Goal: Task Accomplishment & Management: Complete application form

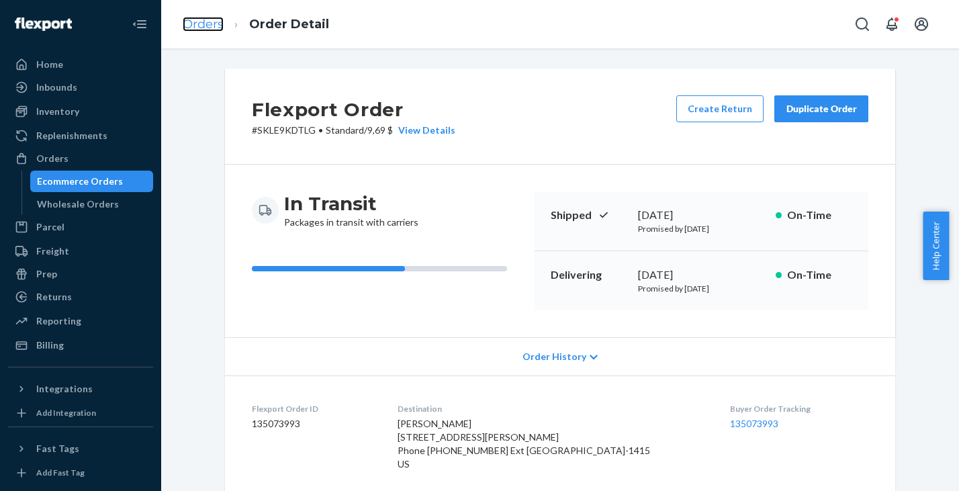
click at [207, 26] on link "Orders" at bounding box center [203, 24] width 41 height 15
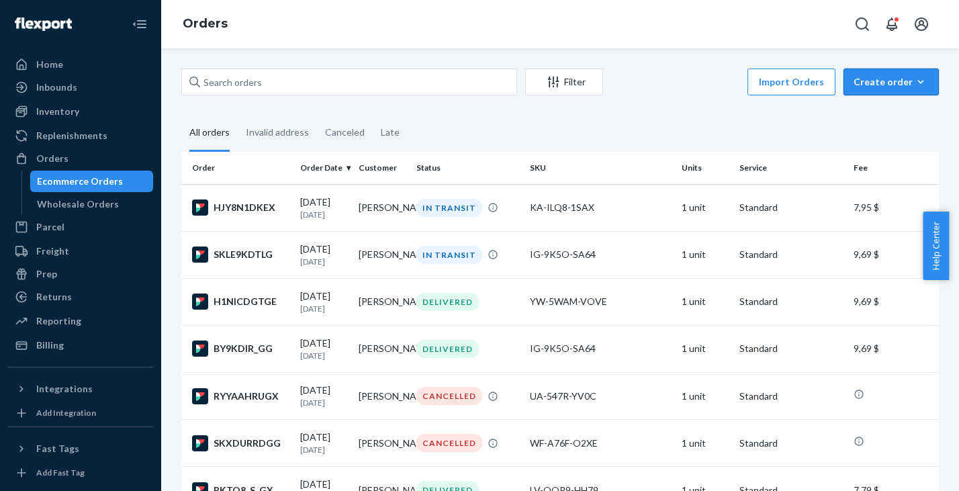
click at [867, 87] on div "Create order" at bounding box center [891, 81] width 75 height 13
click at [870, 110] on span "Ecommerce order" at bounding box center [899, 113] width 83 height 9
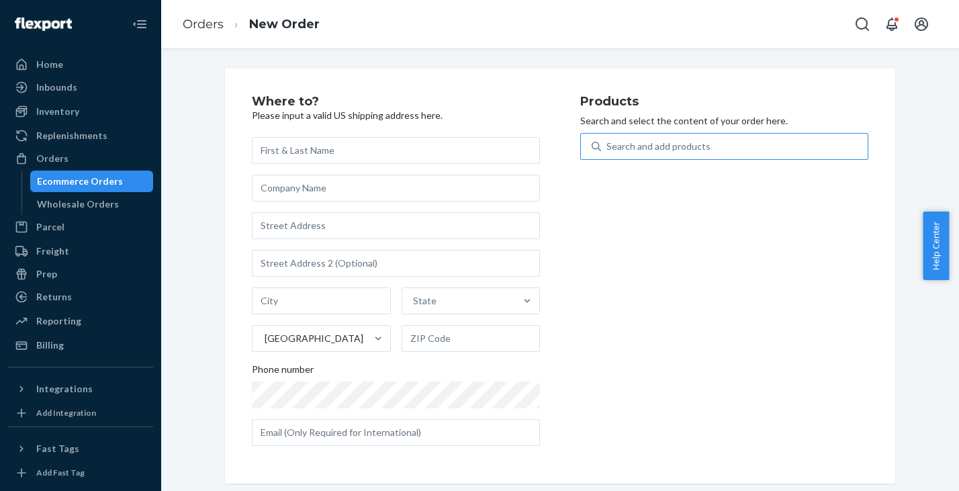
click at [667, 148] on div "Search and add products" at bounding box center [659, 146] width 104 height 13
click at [608, 148] on input "Search and add products" at bounding box center [607, 146] width 1 height 13
paste input "ML-M22R-XJQO"
type input "ML-M22R-XJQO"
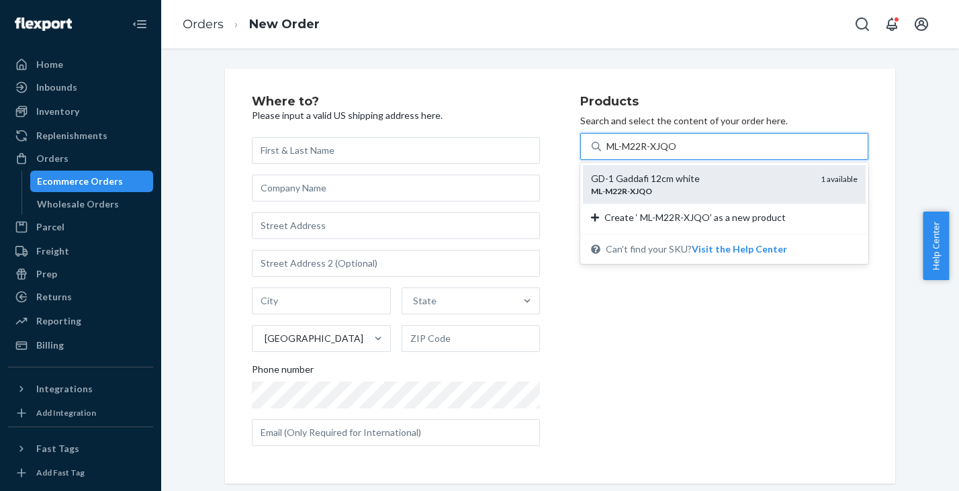
click at [662, 187] on div "ML - M22R - XJQO" at bounding box center [700, 190] width 219 height 11
click at [662, 153] on input "ML-M22R-XJQO" at bounding box center [643, 146] width 73 height 13
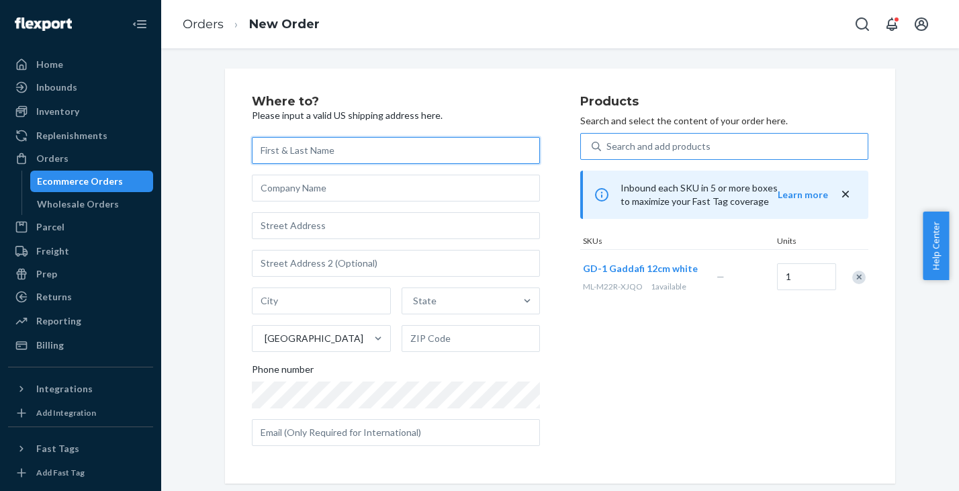
click at [290, 149] on input "text" at bounding box center [396, 150] width 288 height 27
paste input "[PERSON_NAME]"
type input "[PERSON_NAME]"
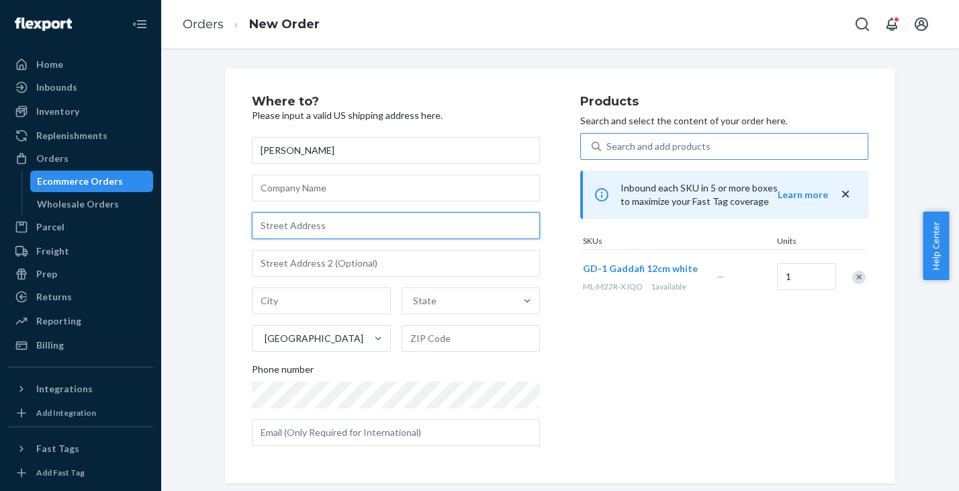
click at [291, 222] on input "text" at bounding box center [396, 225] width 288 height 27
paste input "[STREET_ADDRESS][PERSON_NAME]"
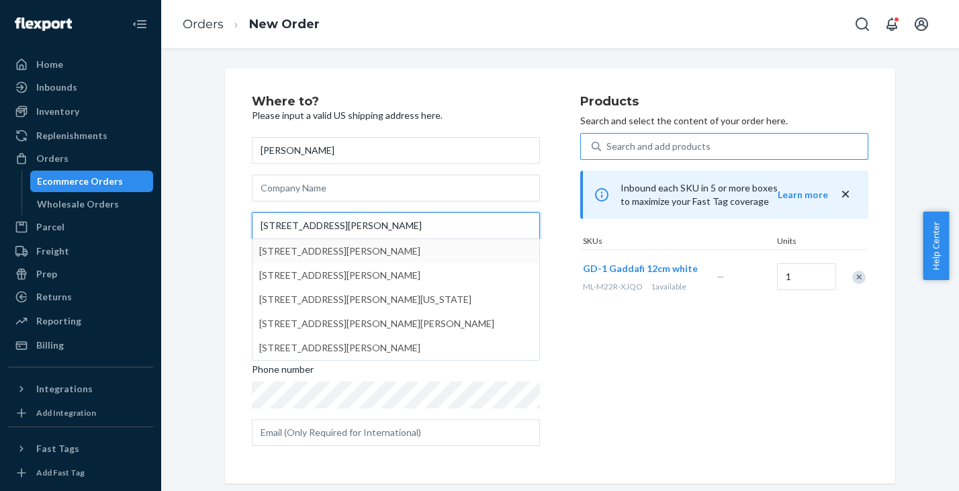
type input "[STREET_ADDRESS][PERSON_NAME]"
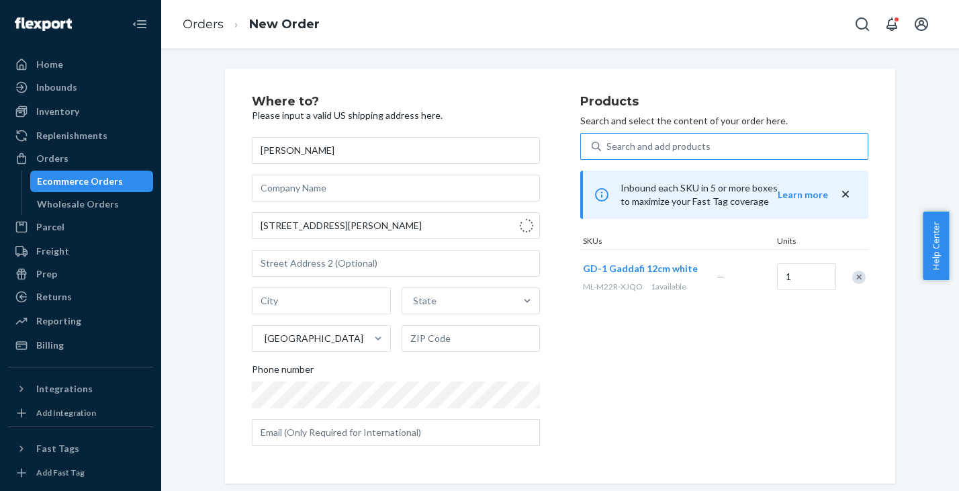
type input "1r"
type input "[GEOGRAPHIC_DATA]"
type input "19122"
type input "[STREET_ADDRESS][PERSON_NAME]"
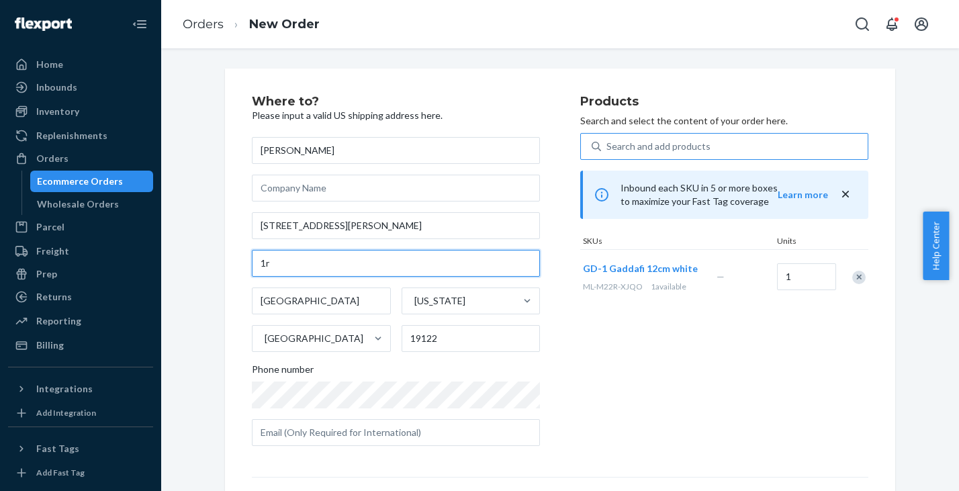
drag, startPoint x: 275, startPoint y: 267, endPoint x: 233, endPoint y: 255, distance: 44.0
click at [252, 255] on input "1r" at bounding box center [396, 263] width 288 height 27
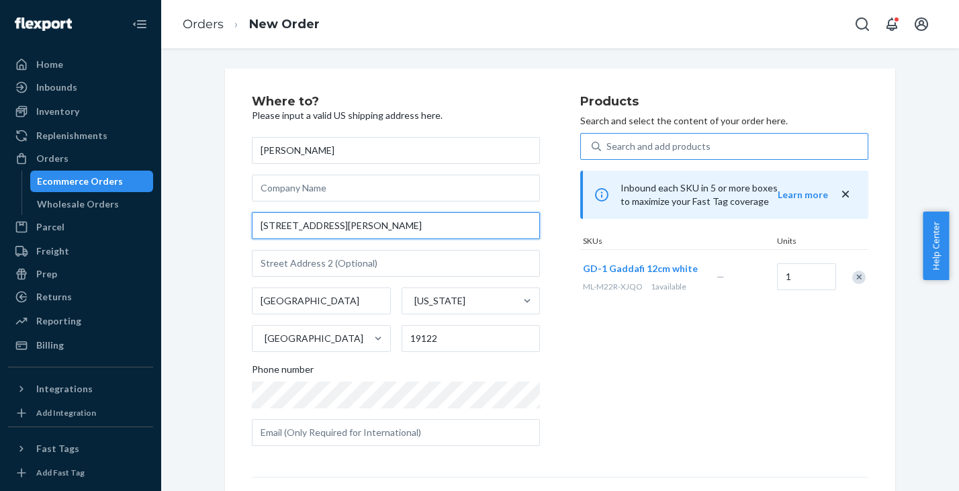
drag, startPoint x: 355, startPoint y: 226, endPoint x: 195, endPoint y: 218, distance: 159.4
click at [252, 218] on input "[STREET_ADDRESS][PERSON_NAME]" at bounding box center [396, 225] width 288 height 27
paste input "ANCOCK ST # 1R"
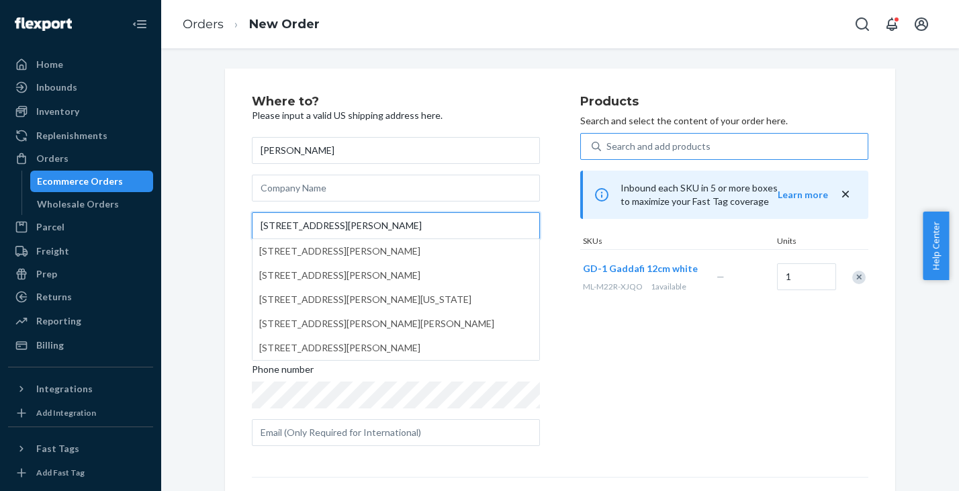
type input "[STREET_ADDRESS][PERSON_NAME]"
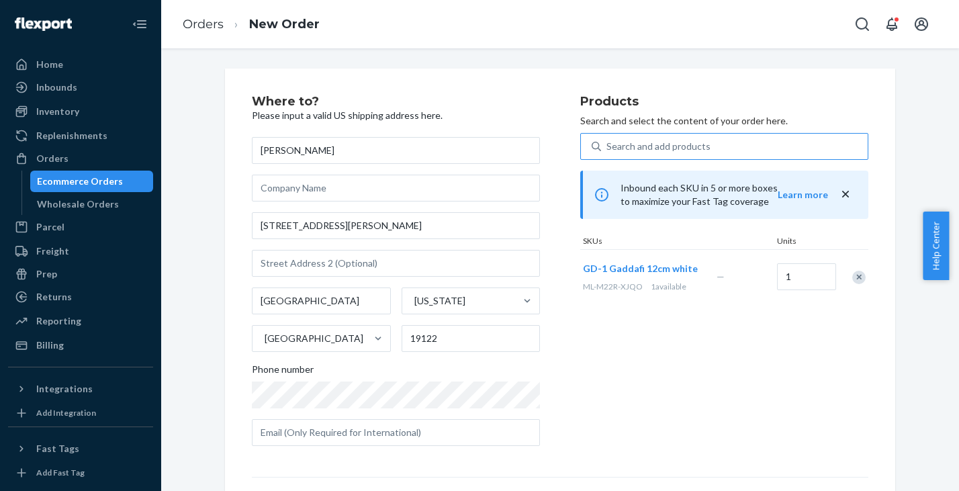
click at [200, 241] on div "Where to? Please input a valid US shipping address here. [PERSON_NAME] [STREET_…" at bounding box center [560, 374] width 778 height 611
drag, startPoint x: 442, startPoint y: 341, endPoint x: 349, endPoint y: 328, distance: 93.5
click at [402, 328] on input "19122" at bounding box center [471, 338] width 139 height 27
paste input "-1609"
type input "19122-1609"
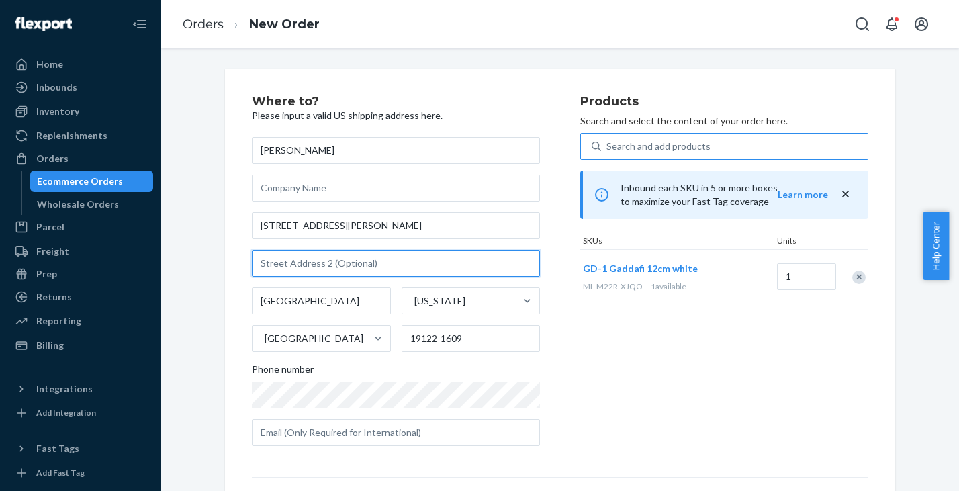
click at [316, 255] on input "text" at bounding box center [396, 263] width 288 height 27
paste input "Phone: +1 602-671-6610 ext. 85856"
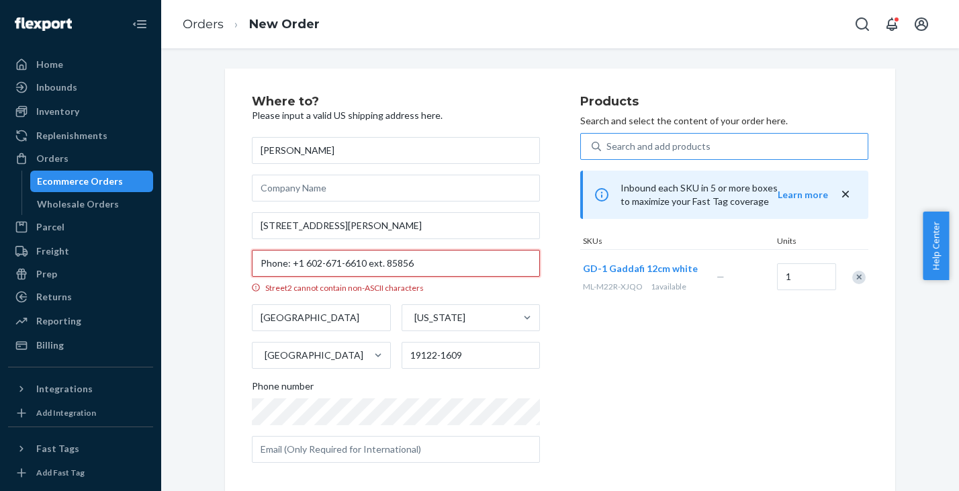
click at [300, 263] on input "Phone: +1 602-671-6610 ext. 85856" at bounding box center [396, 263] width 288 height 27
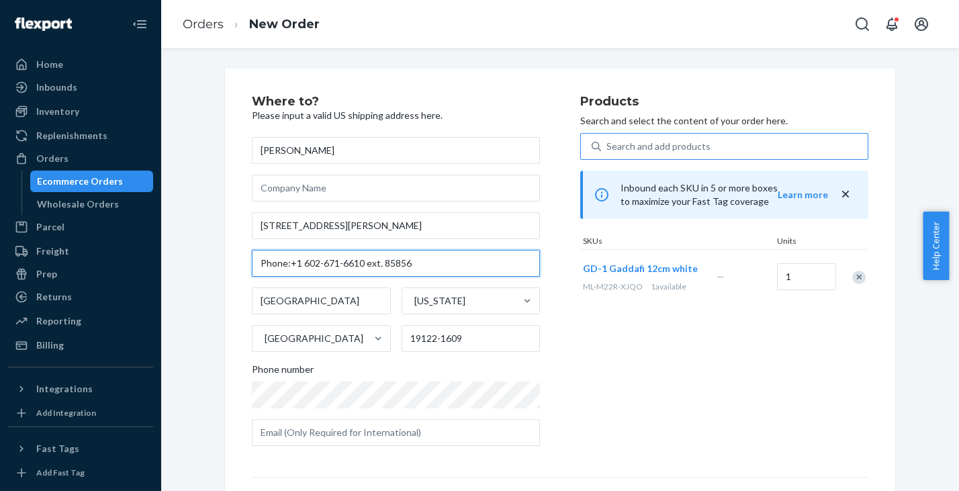
type input "Phone:+1 602-671-6610 ext. 85856"
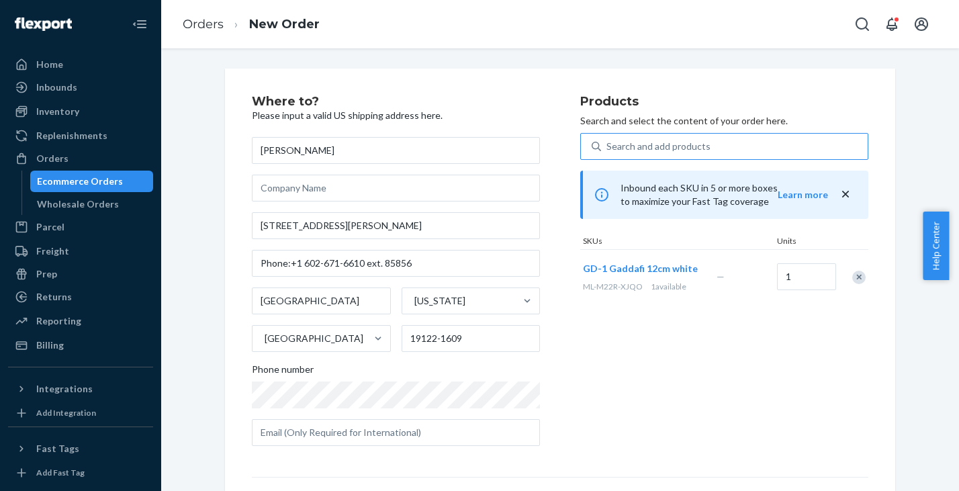
click at [640, 372] on div "Products Search and select the content of your order here. Search and add produ…" at bounding box center [724, 275] width 288 height 361
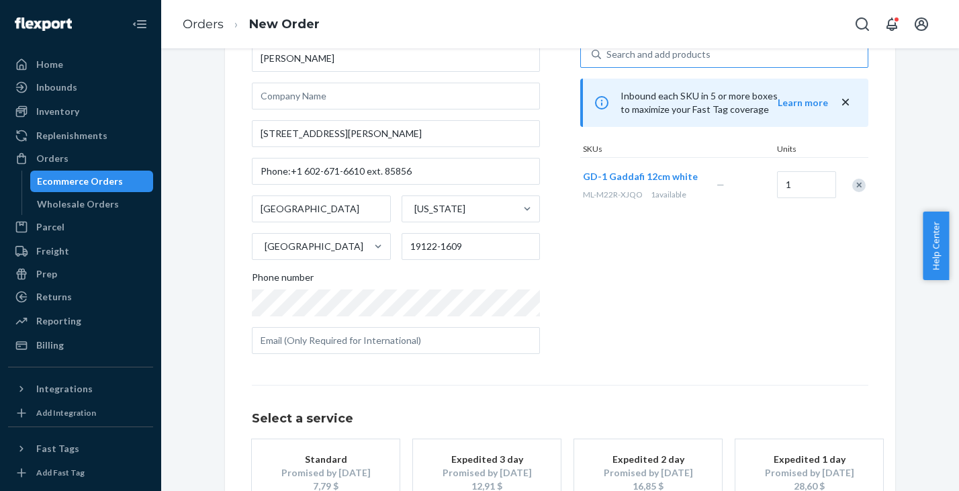
scroll to position [188, 0]
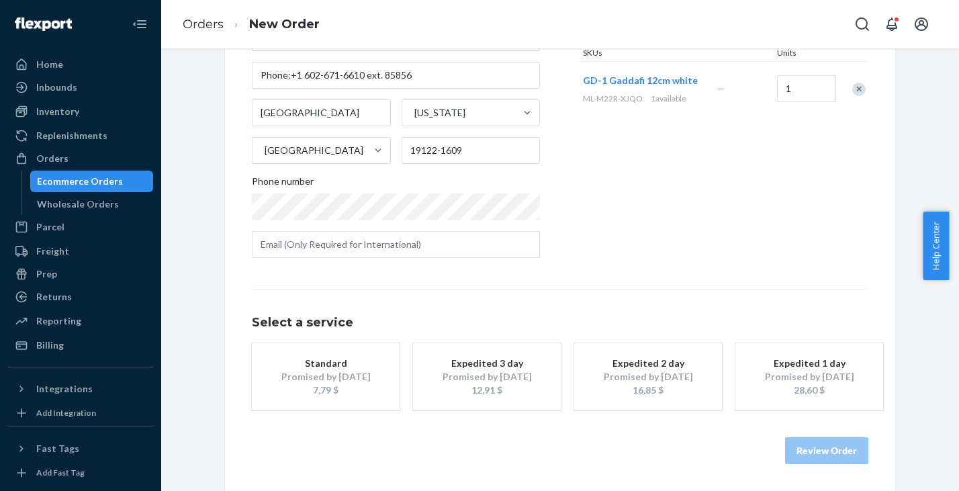
click at [341, 386] on div "7,79 $" at bounding box center [325, 390] width 107 height 13
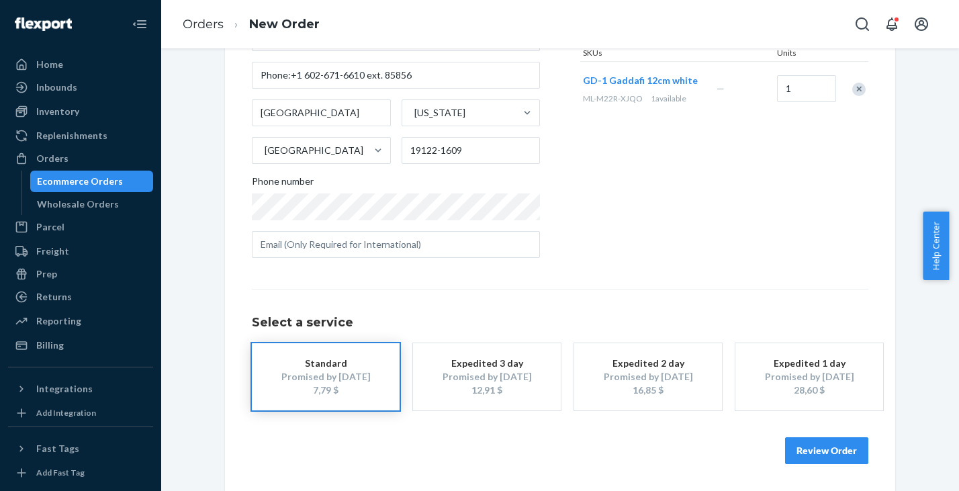
click at [814, 445] on button "Review Order" at bounding box center [826, 450] width 83 height 27
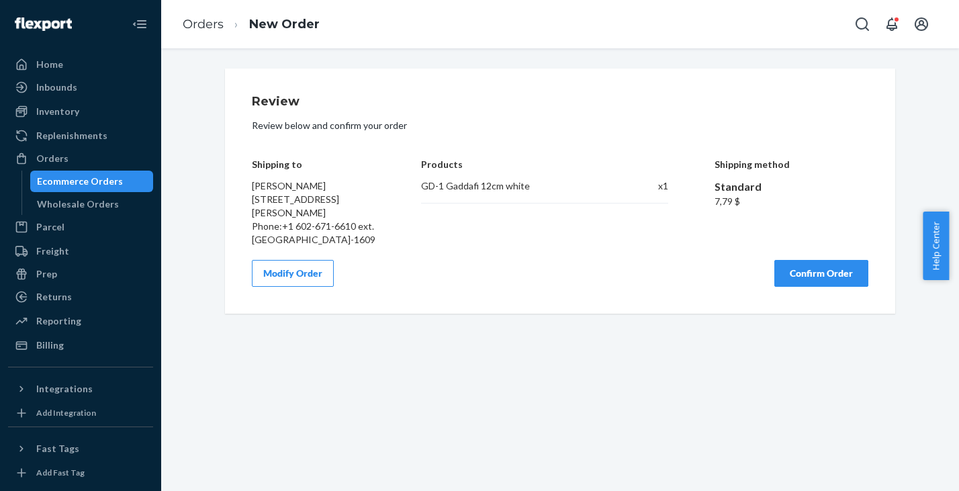
scroll to position [0, 0]
click at [806, 275] on button "Confirm Order" at bounding box center [822, 273] width 94 height 27
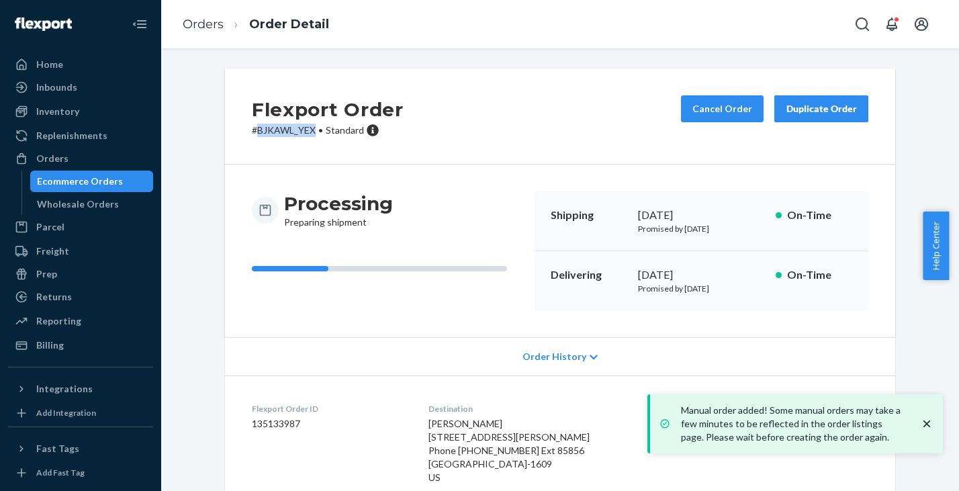
drag, startPoint x: 252, startPoint y: 132, endPoint x: 310, endPoint y: 132, distance: 58.4
click at [310, 132] on p "# BJKAWL_YEX • Standard" at bounding box center [328, 130] width 152 height 13
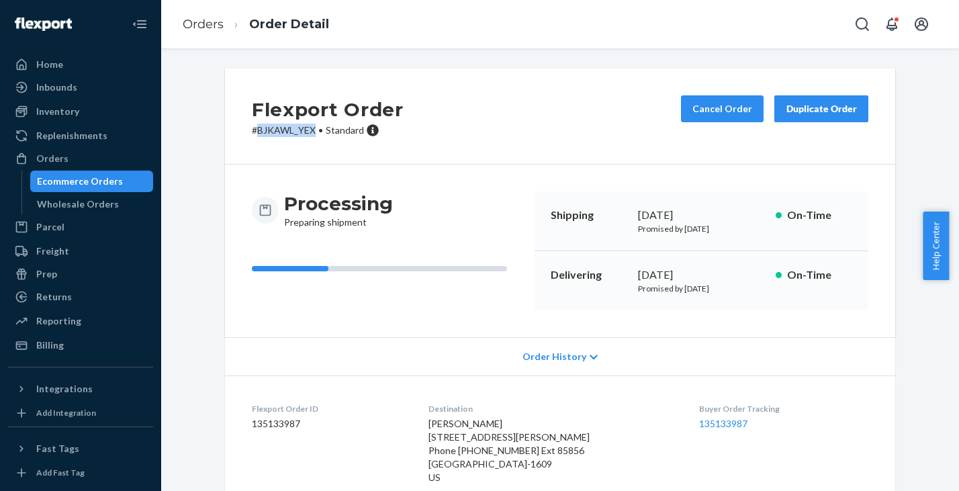
copy p "BJKAWL_YEX"
click at [204, 21] on link "Orders" at bounding box center [203, 24] width 41 height 15
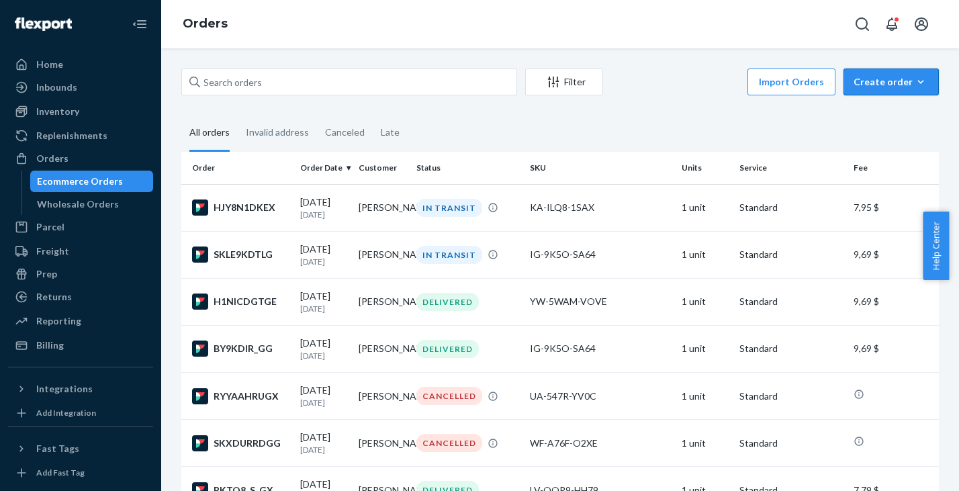
click at [884, 82] on div "Create order" at bounding box center [891, 81] width 75 height 13
click at [873, 112] on span "Ecommerce order" at bounding box center [899, 113] width 83 height 9
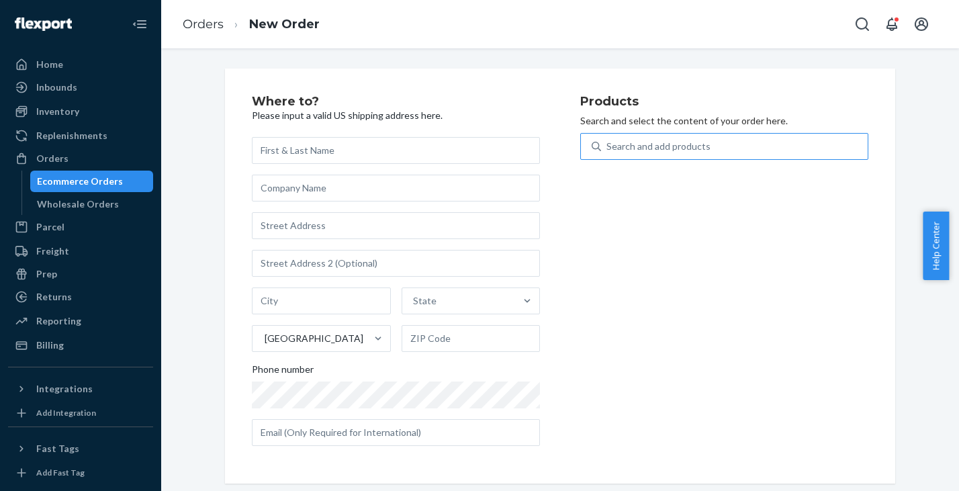
click at [628, 143] on div "Search and add products" at bounding box center [659, 146] width 104 height 13
click at [608, 143] on input "Search and add products" at bounding box center [607, 146] width 1 height 13
paste input "KG-MRJQ-18BK"
type input "KG-MRJQ-18BK"
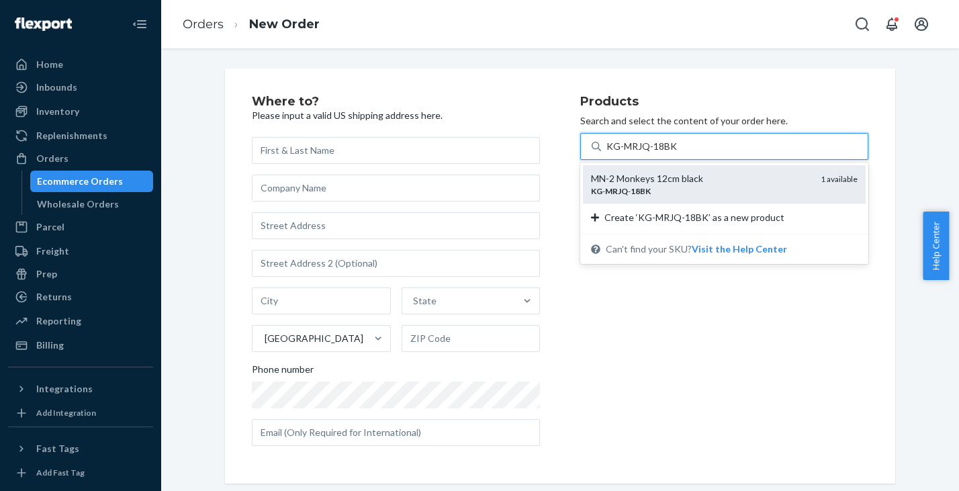
click at [666, 179] on div "MN-2 Monkeys 12cm black" at bounding box center [700, 178] width 219 height 13
click at [666, 153] on input "KG-MRJQ-18BK" at bounding box center [642, 146] width 71 height 13
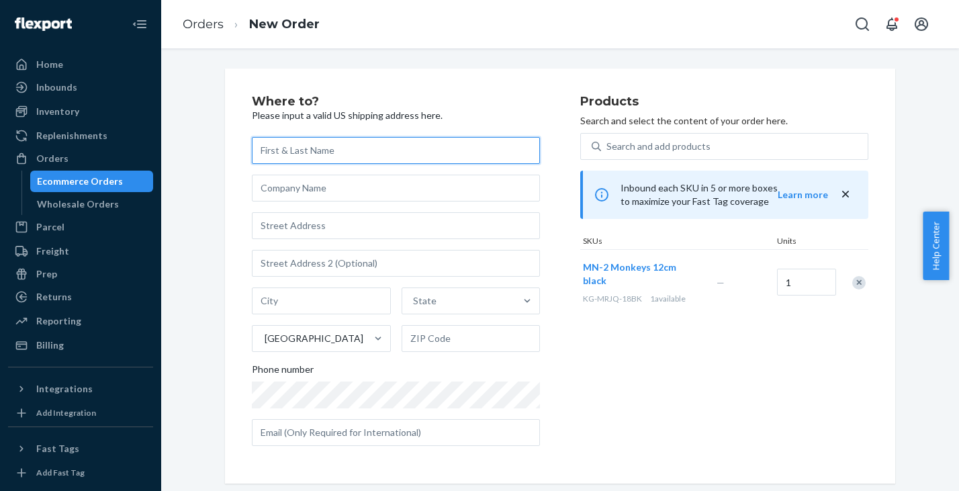
click at [354, 152] on input "text" at bounding box center [396, 150] width 288 height 27
paste input "[PERSON_NAME]"
type input "[PERSON_NAME]"
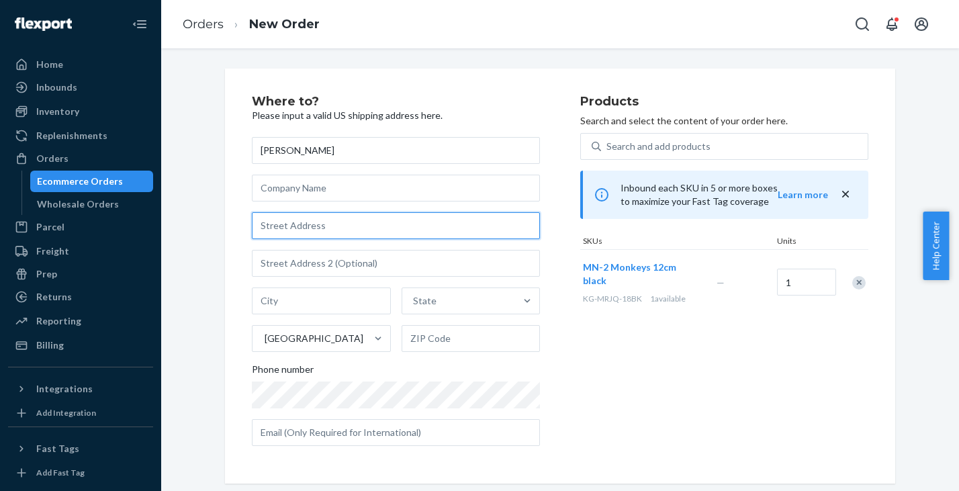
click at [343, 224] on input "text" at bounding box center [396, 225] width 288 height 27
paste input "178 [PERSON_NAME] Cir"
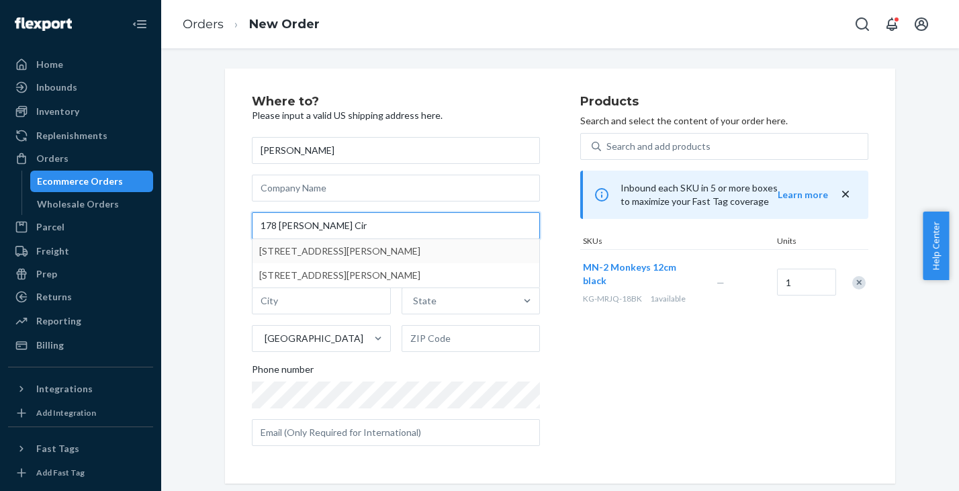
type input "178 [PERSON_NAME] Cir"
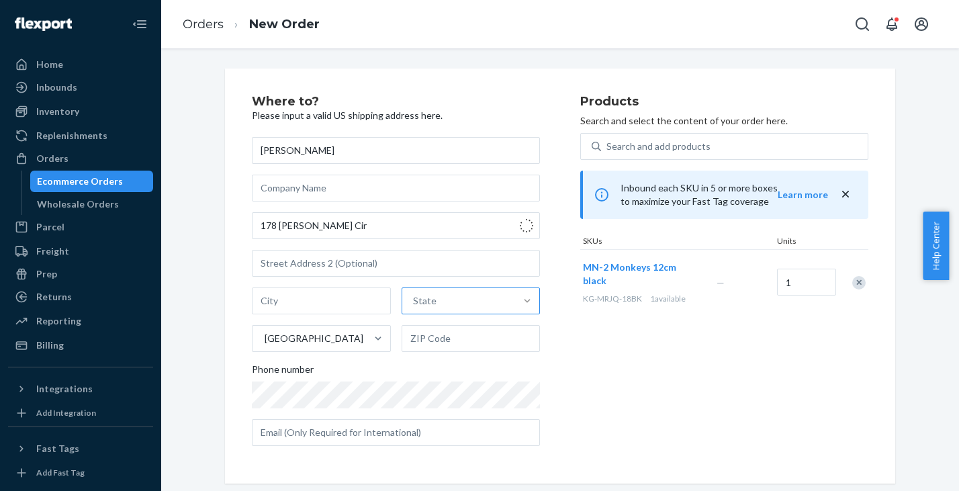
type input "Springdale"
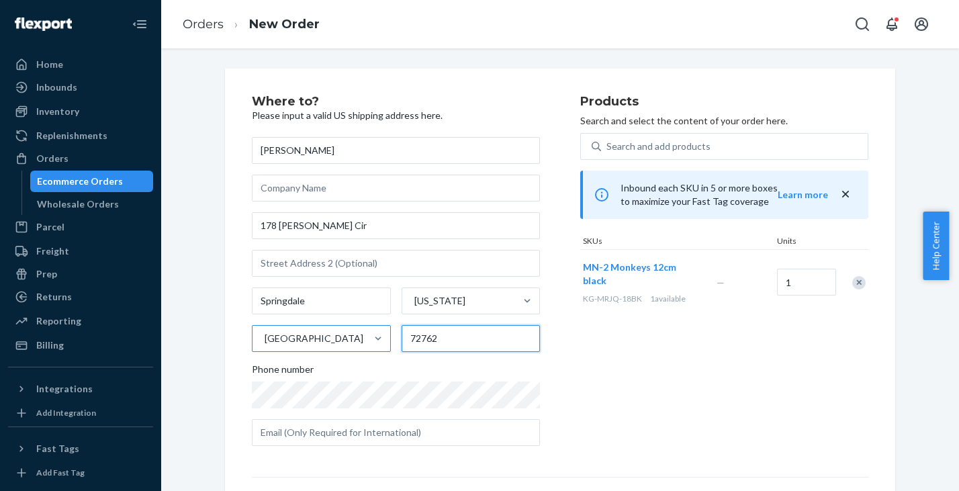
drag, startPoint x: 441, startPoint y: 339, endPoint x: 361, endPoint y: 327, distance: 81.5
click at [402, 328] on input "72762" at bounding box center [471, 338] width 139 height 27
paste input "-2956"
type input "72762-2956"
click at [673, 408] on div "Products Search and select the content of your order here. Search and add produ…" at bounding box center [724, 275] width 288 height 361
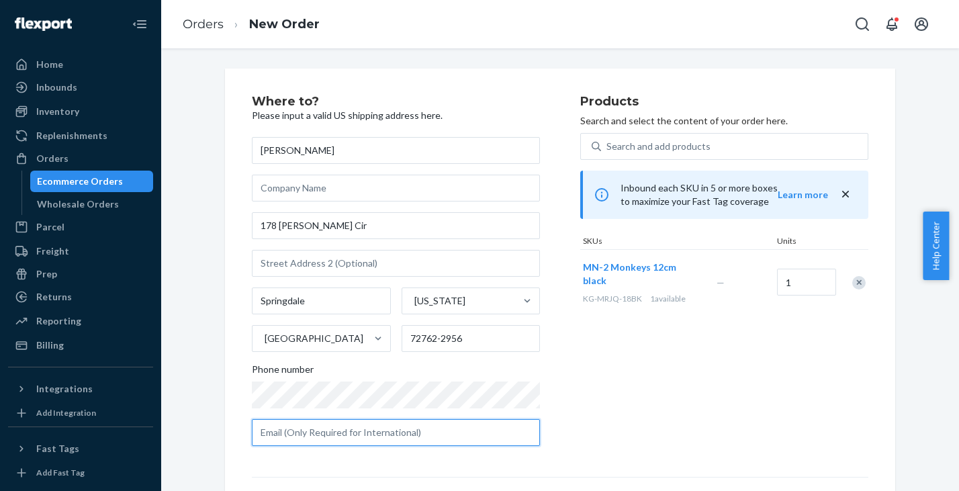
drag, startPoint x: 351, startPoint y: 429, endPoint x: 402, endPoint y: 427, distance: 51.1
click at [351, 429] on input "text" at bounding box center [396, 432] width 288 height 27
paste input "[EMAIL_ADDRESS][DOMAIN_NAME]"
type input "[EMAIL_ADDRESS][DOMAIN_NAME]"
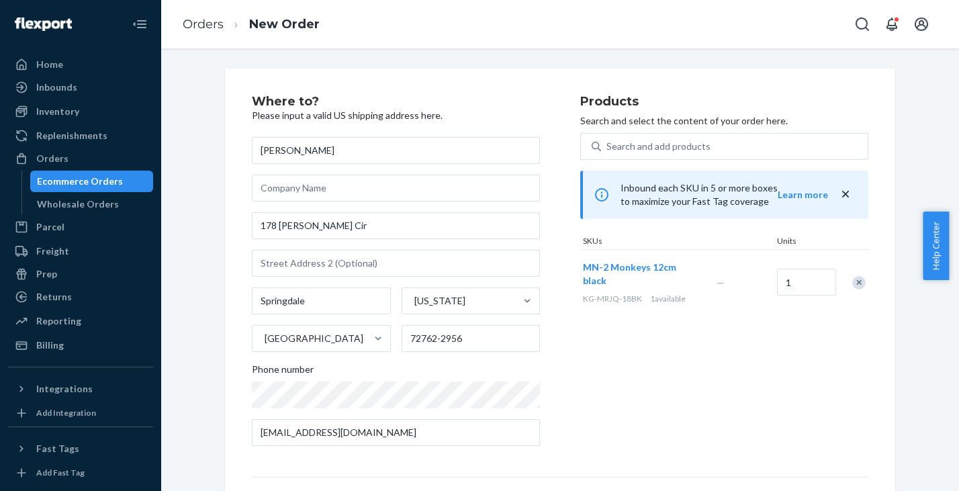
click at [673, 410] on div "Products Search and select the content of your order here. Search and add produ…" at bounding box center [724, 275] width 288 height 361
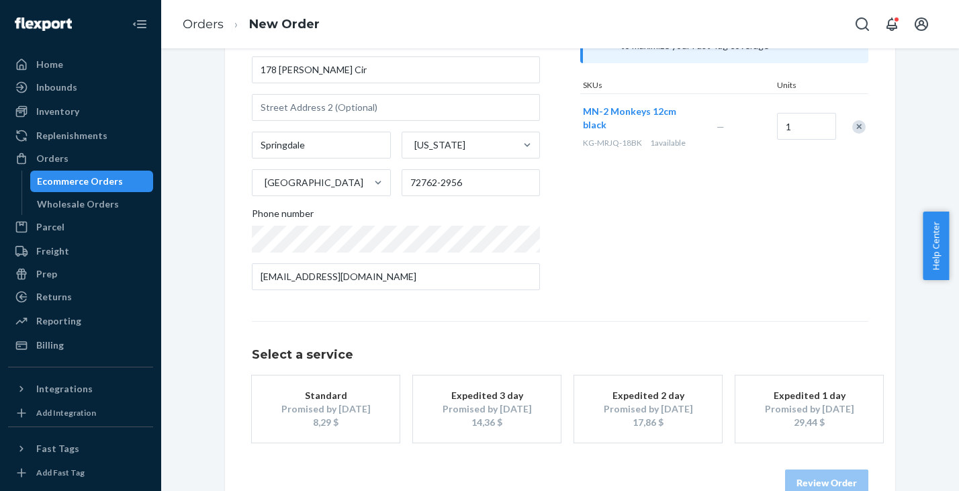
scroll to position [188, 0]
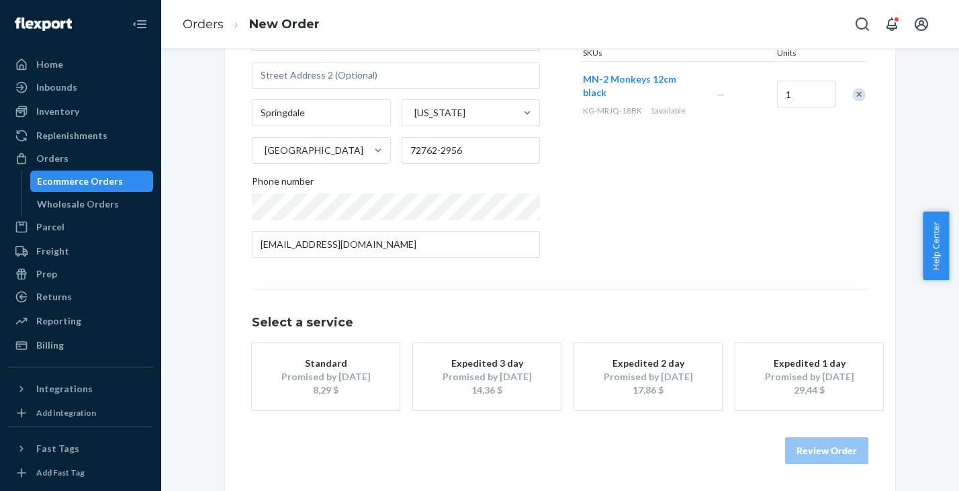
click at [328, 377] on div "Promised by [DATE]" at bounding box center [325, 376] width 107 height 13
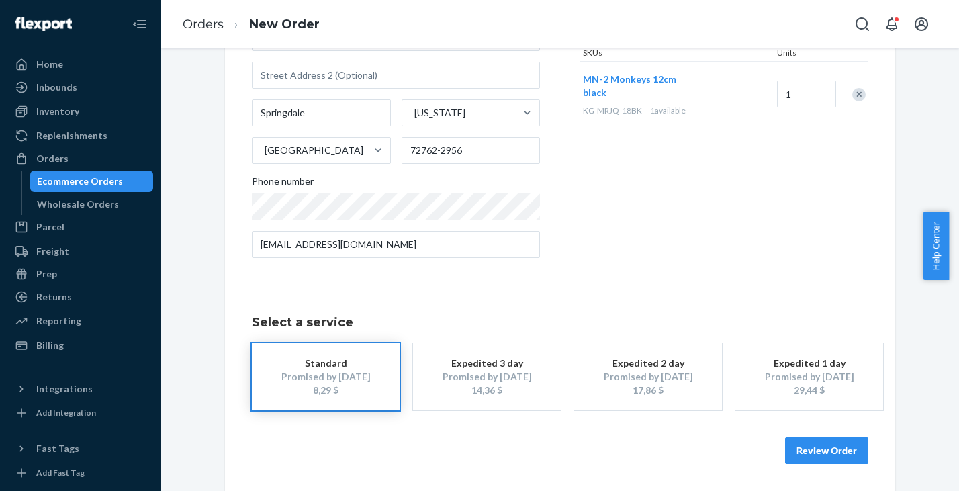
click at [828, 447] on button "Review Order" at bounding box center [826, 450] width 83 height 27
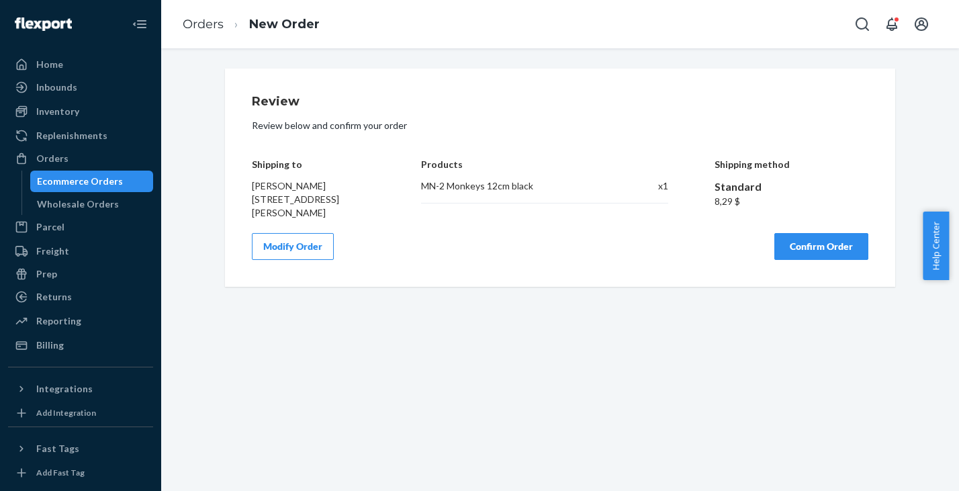
scroll to position [0, 0]
click at [820, 247] on button "Confirm Order" at bounding box center [822, 246] width 94 height 27
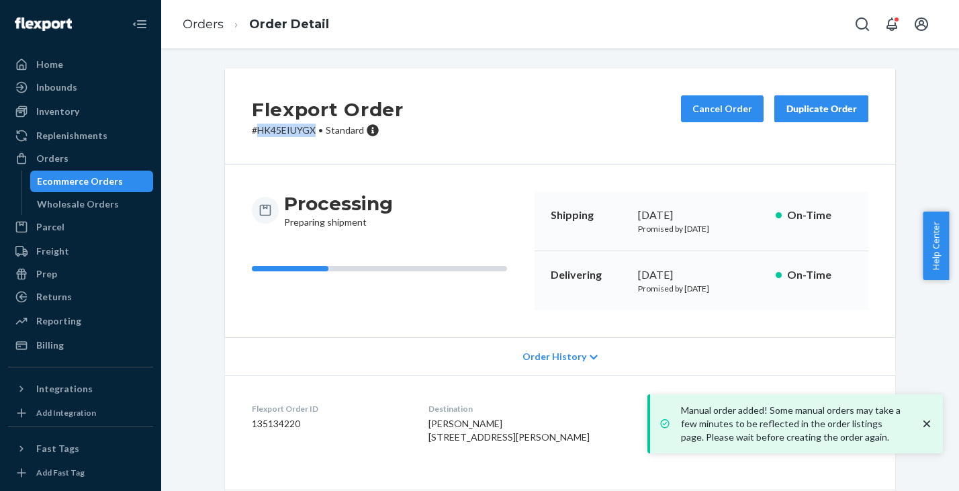
drag, startPoint x: 254, startPoint y: 128, endPoint x: 309, endPoint y: 130, distance: 55.1
click at [309, 130] on p "# HK45EIUYGX • Standard" at bounding box center [328, 130] width 152 height 13
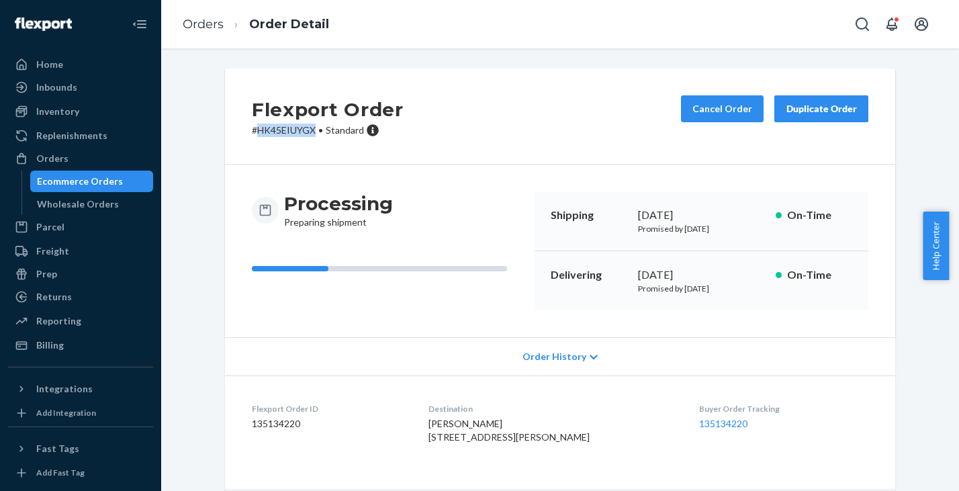
copy p "HK45EIUYGX"
